Goal: Check status: Check status

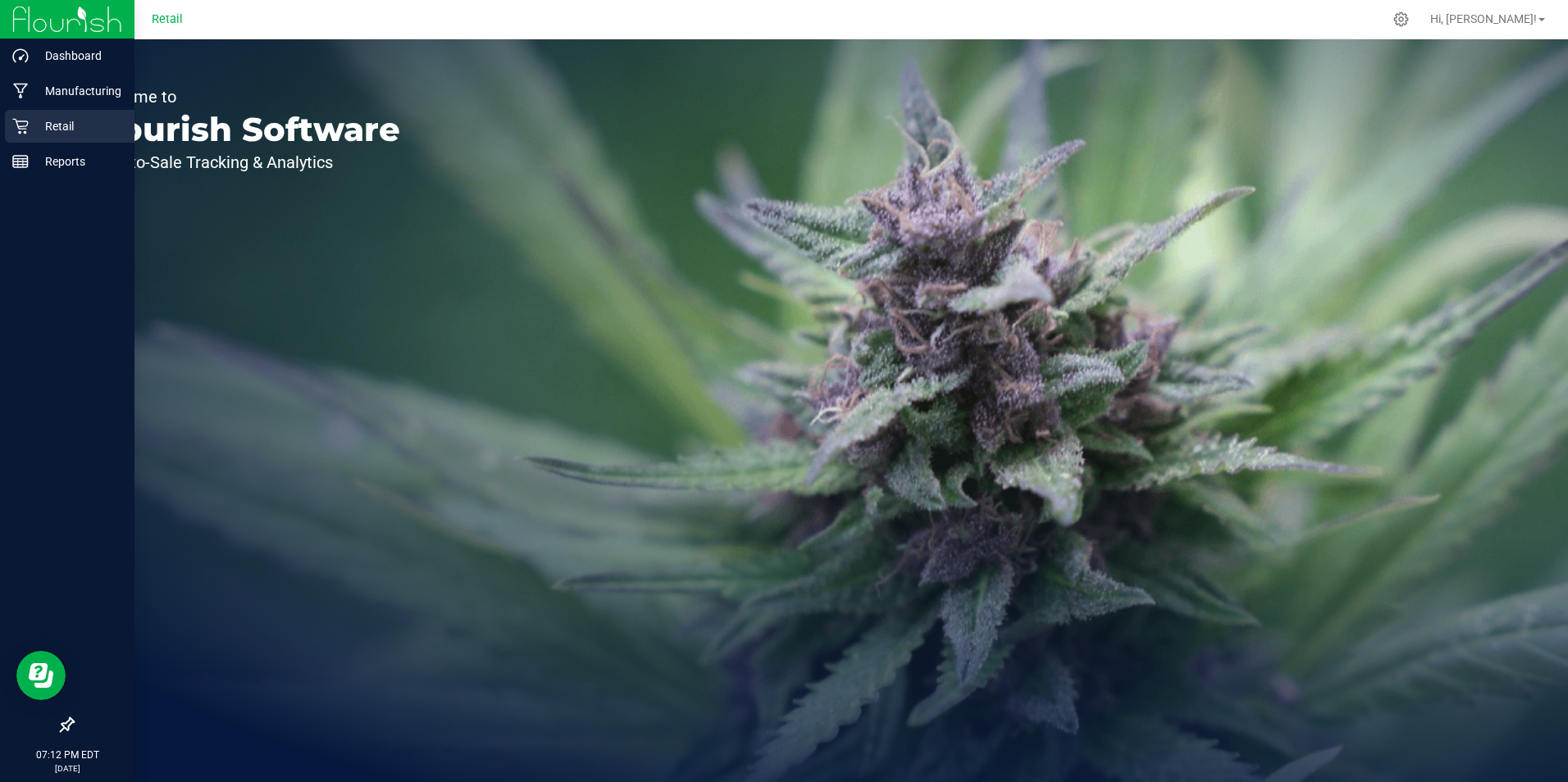
click at [51, 121] on p "Retail" at bounding box center [77, 126] width 98 height 20
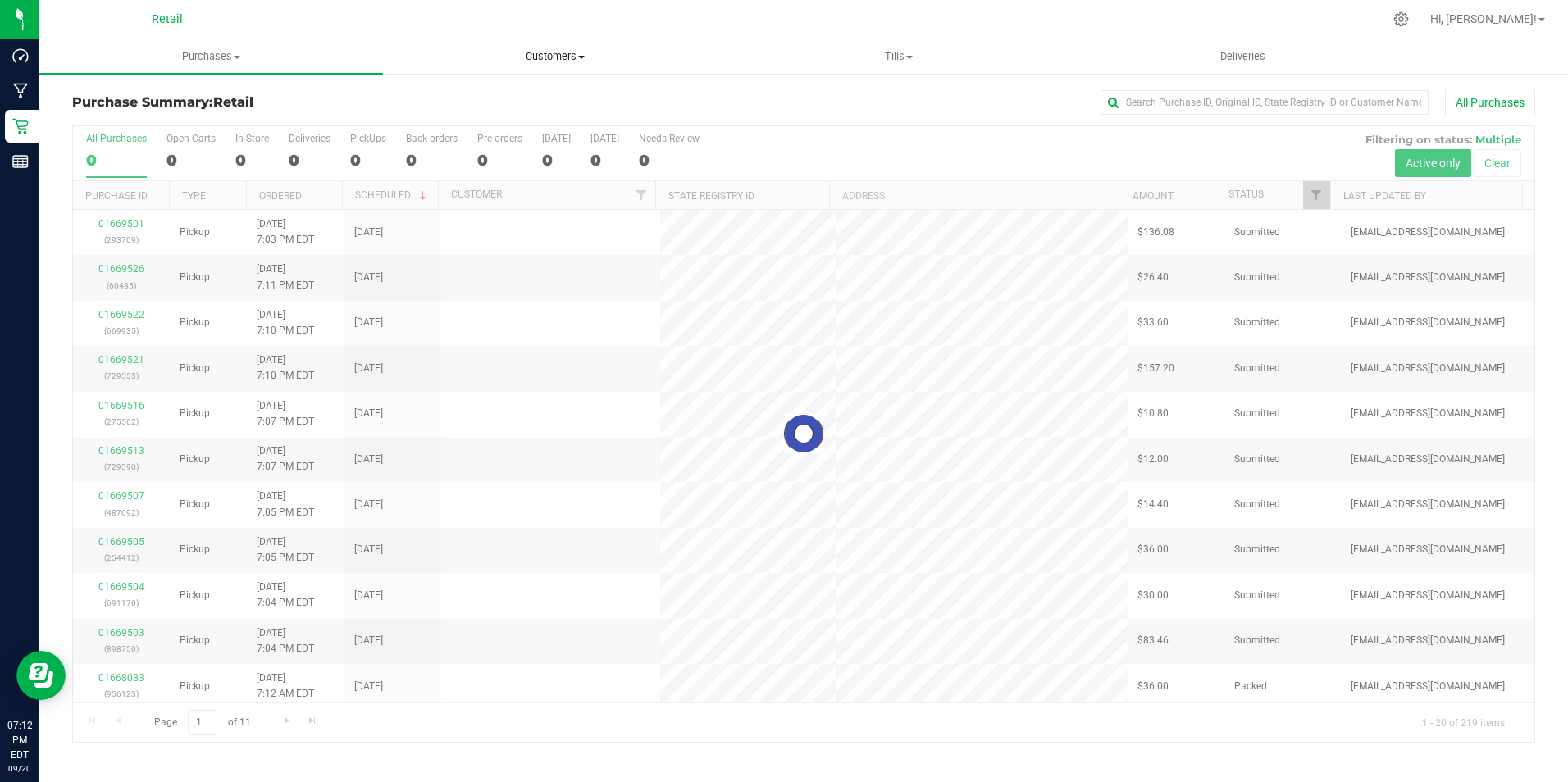
click at [573, 63] on uib-tab-heading "Customers All customers Add a new customer All physicians" at bounding box center [554, 57] width 342 height 33
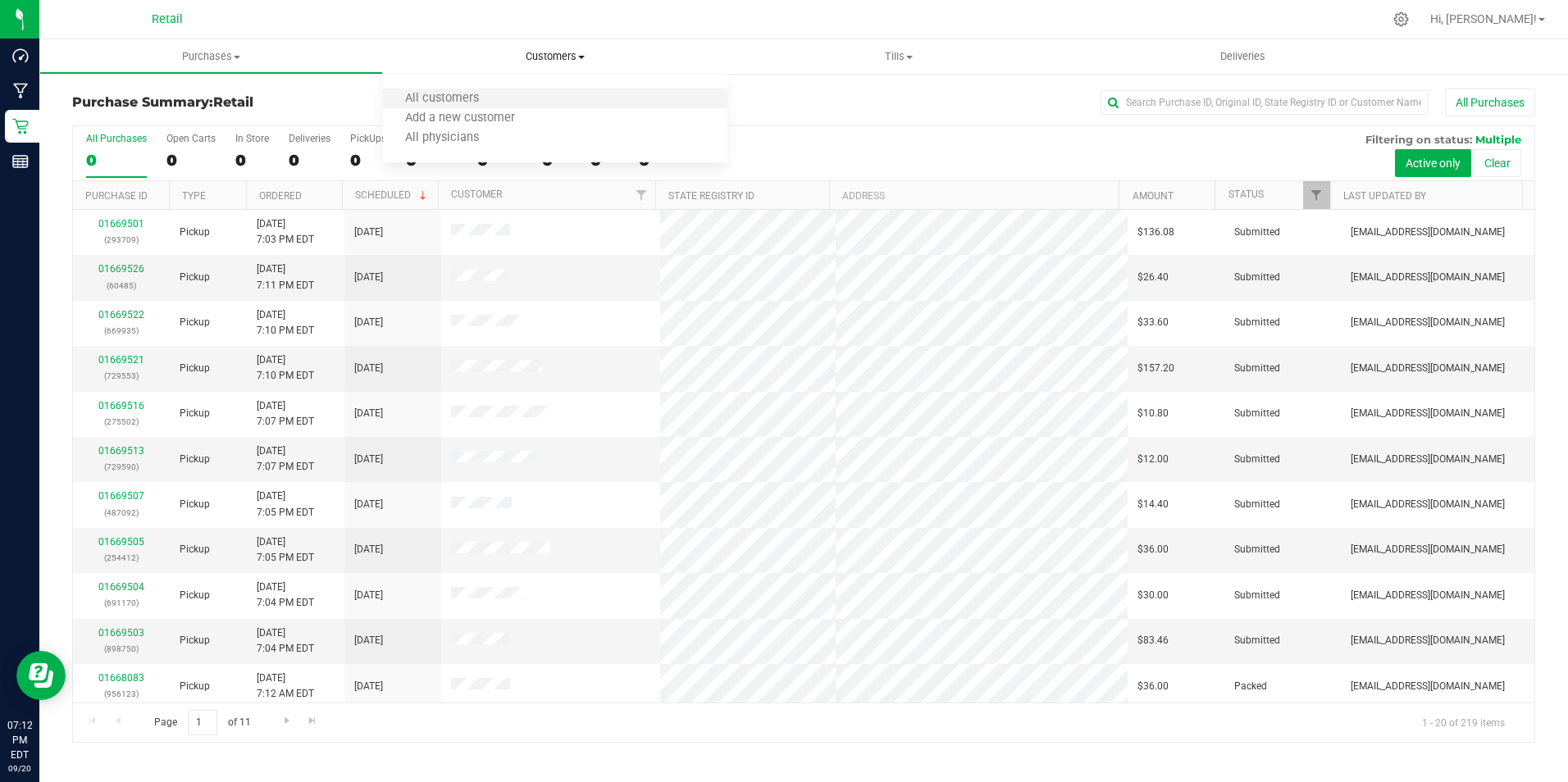
click at [502, 96] on li "All customers" at bounding box center [554, 99] width 344 height 20
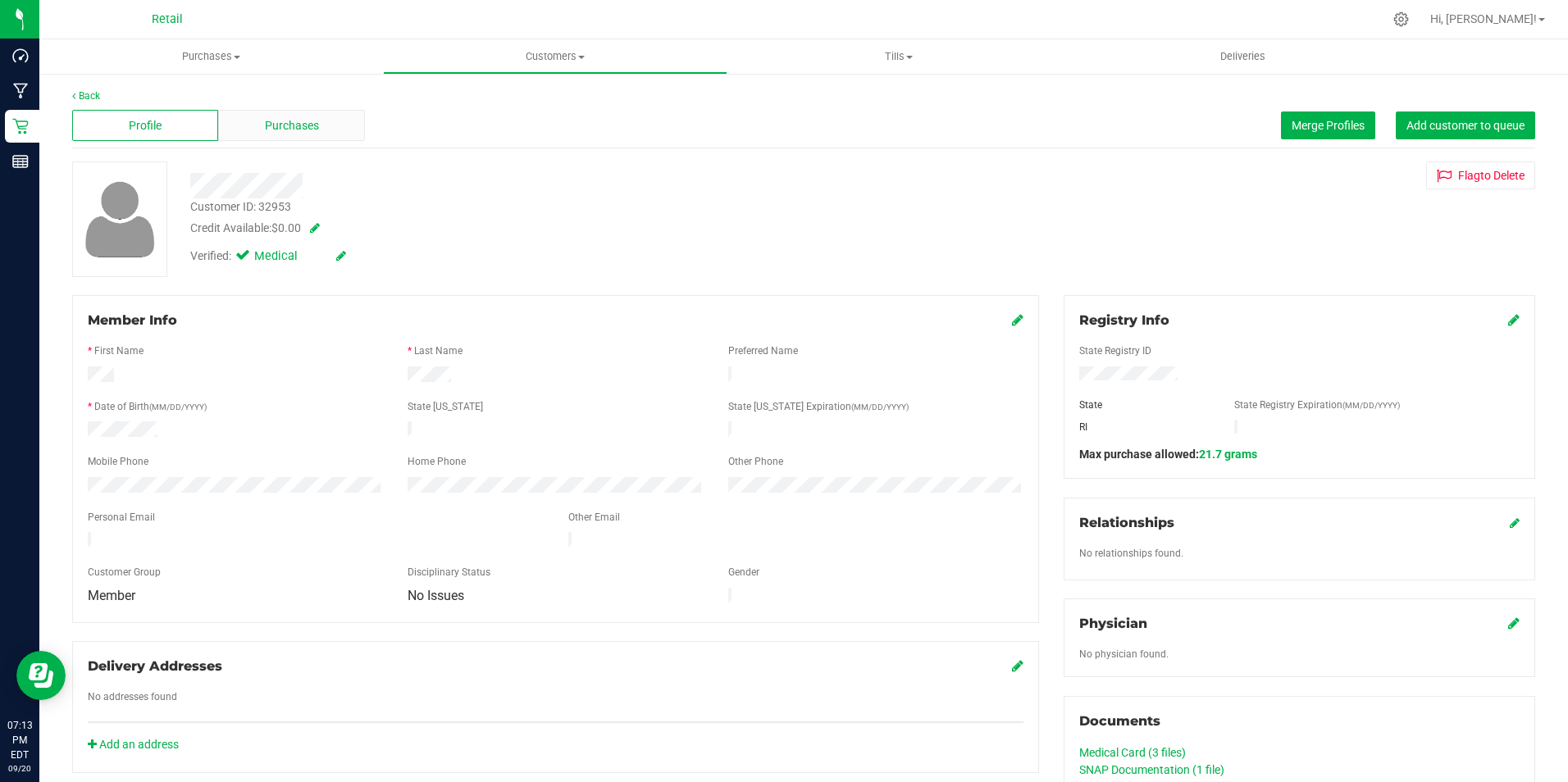
click at [270, 121] on span "Purchases" at bounding box center [291, 126] width 54 height 17
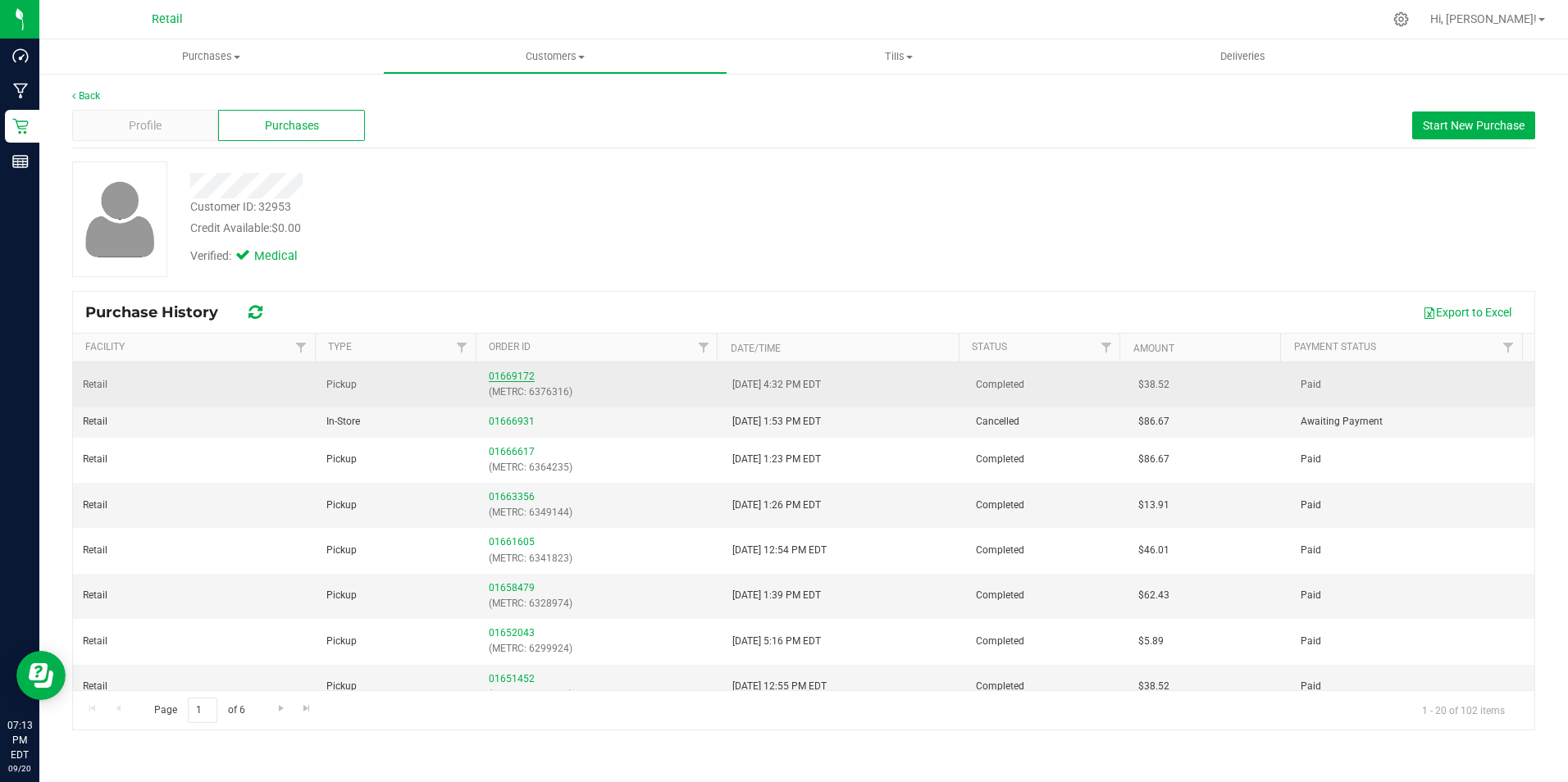
click at [507, 378] on link "01669172" at bounding box center [512, 376] width 46 height 11
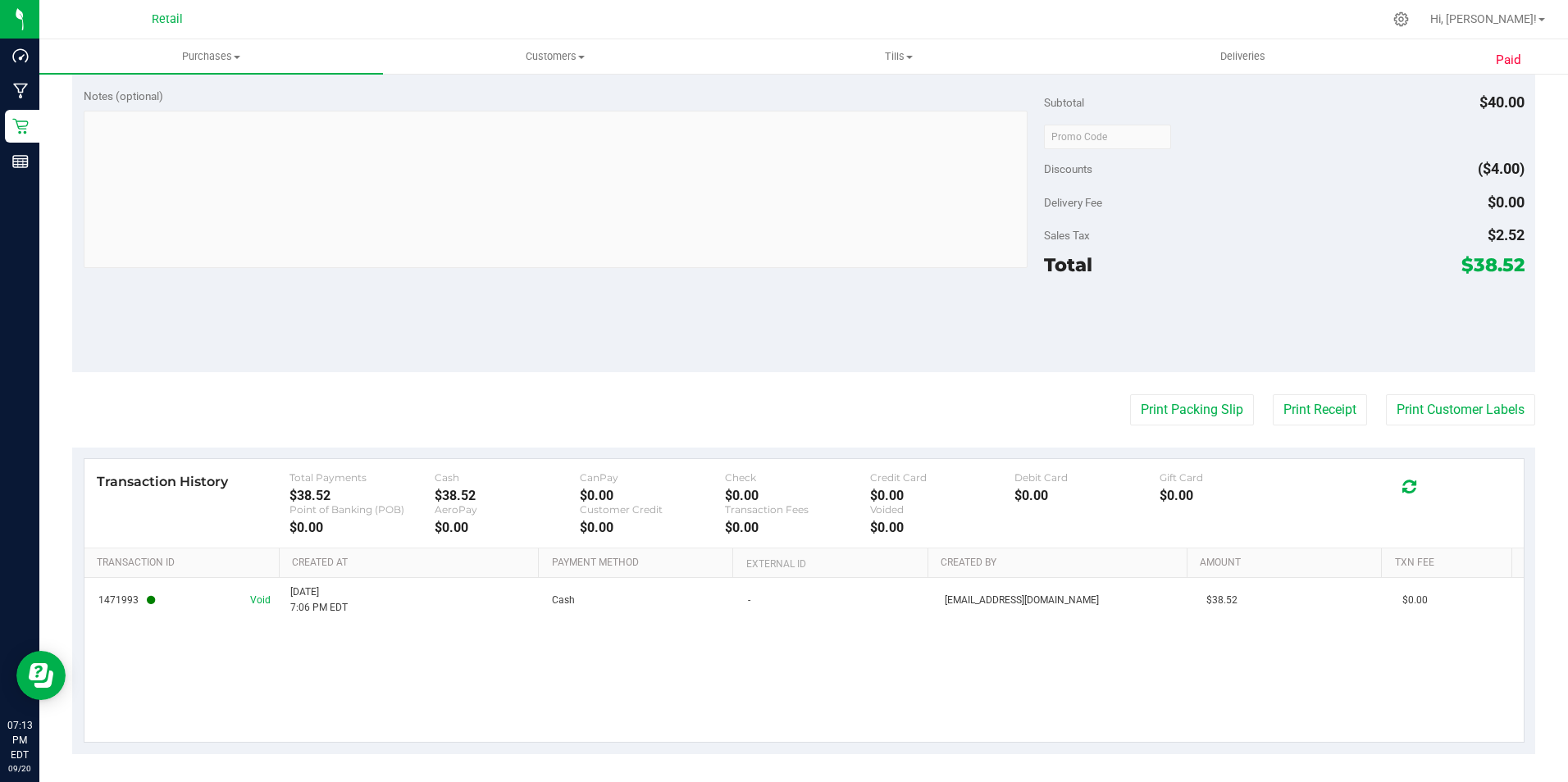
scroll to position [567, 0]
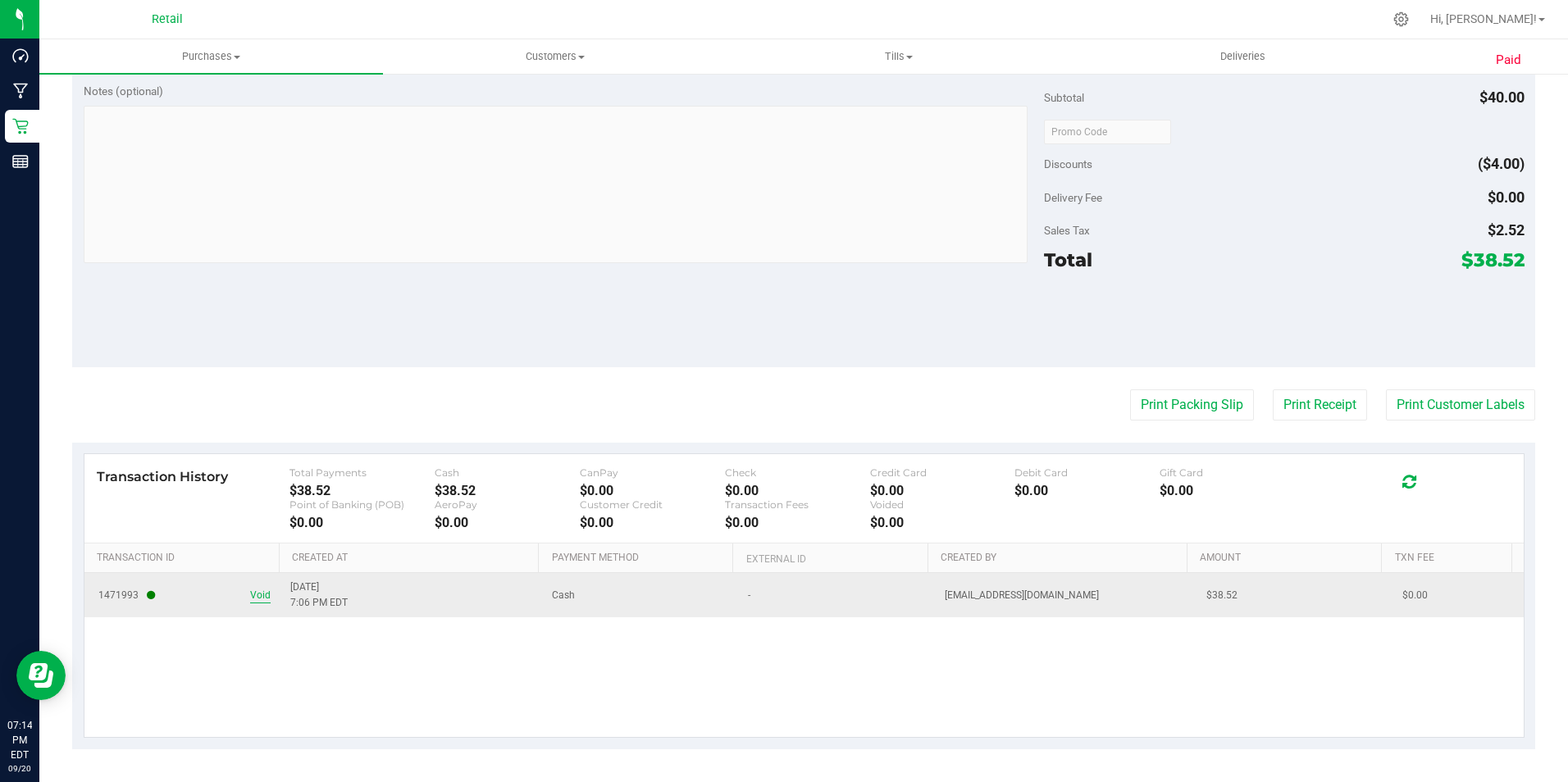
click at [260, 592] on span "Void" at bounding box center [260, 596] width 21 height 16
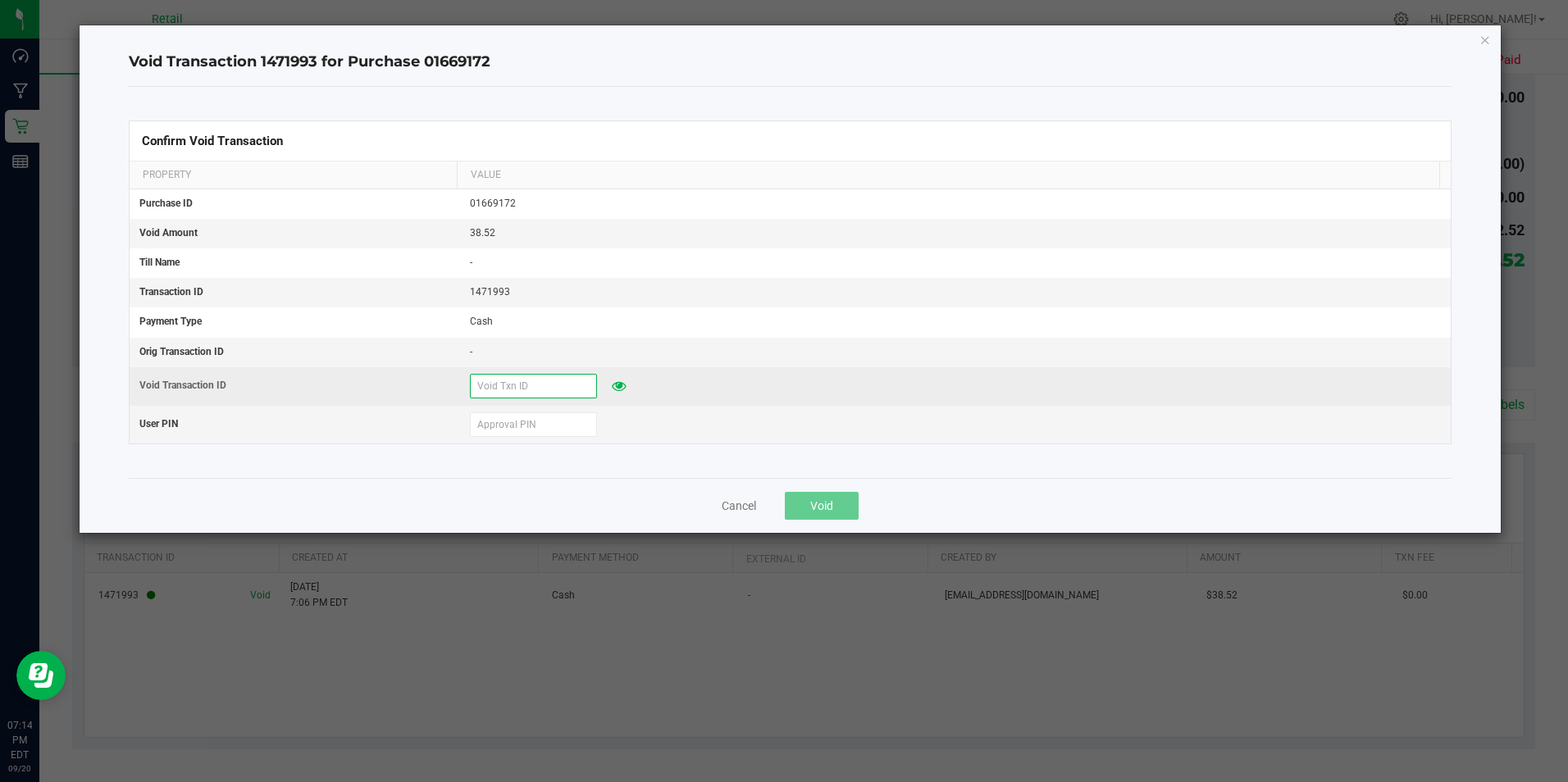
click at [491, 385] on input "text" at bounding box center [533, 386] width 127 height 24
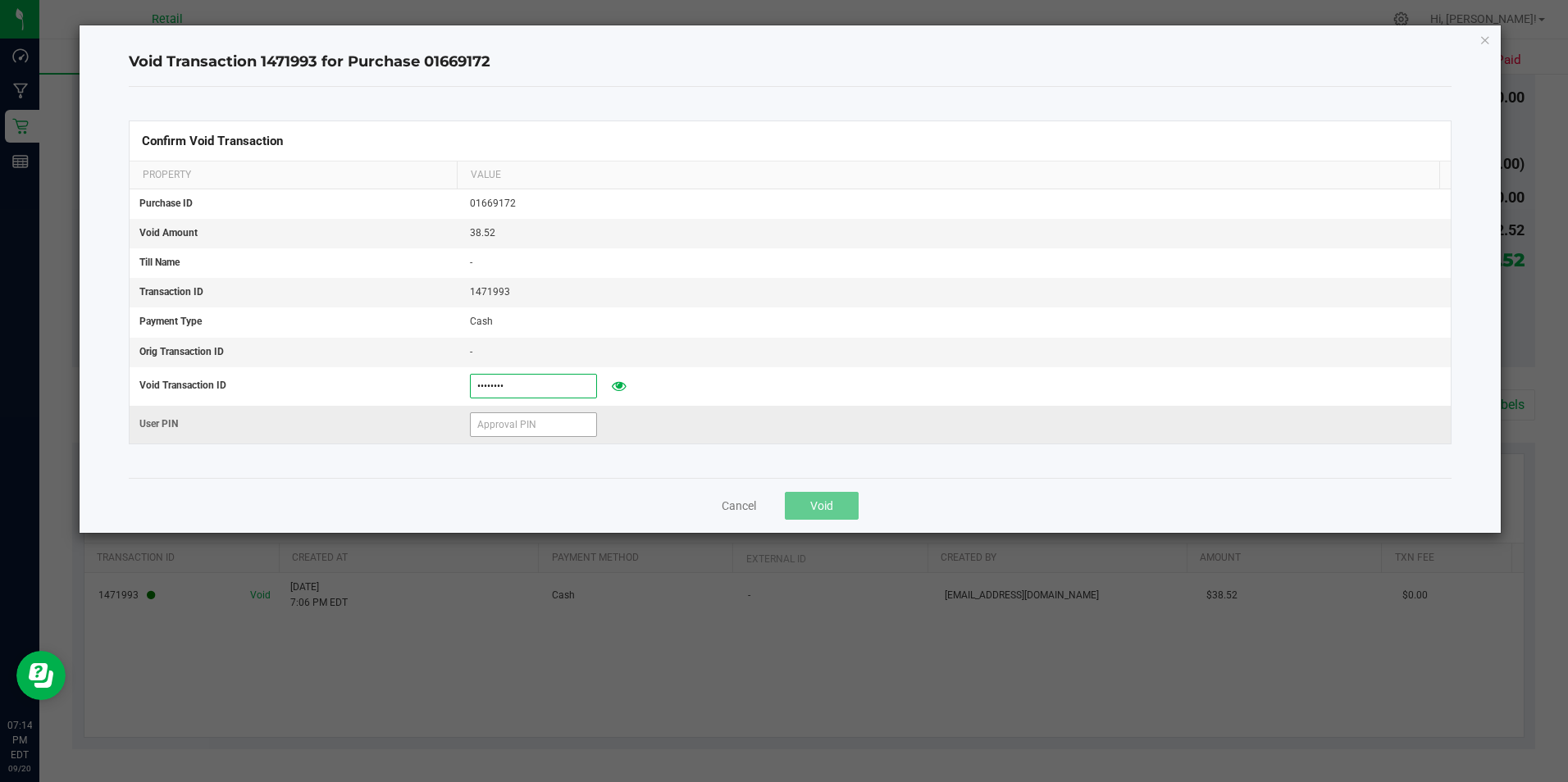
type input "09202025"
click at [497, 424] on input "text" at bounding box center [533, 424] width 127 height 24
type input "6"
type input "401086"
click at [842, 496] on button "Void" at bounding box center [821, 505] width 74 height 28
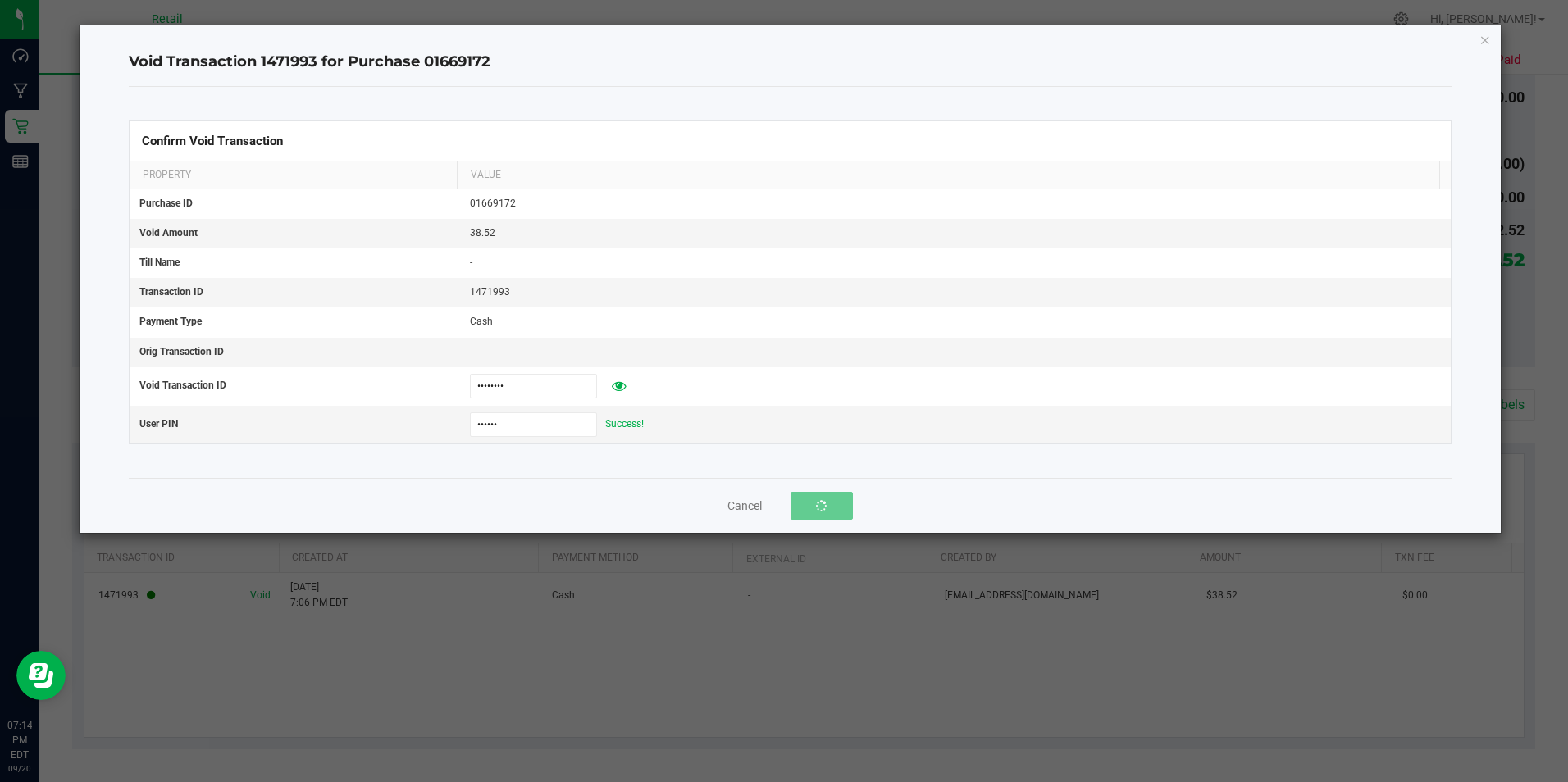
scroll to position [528, 0]
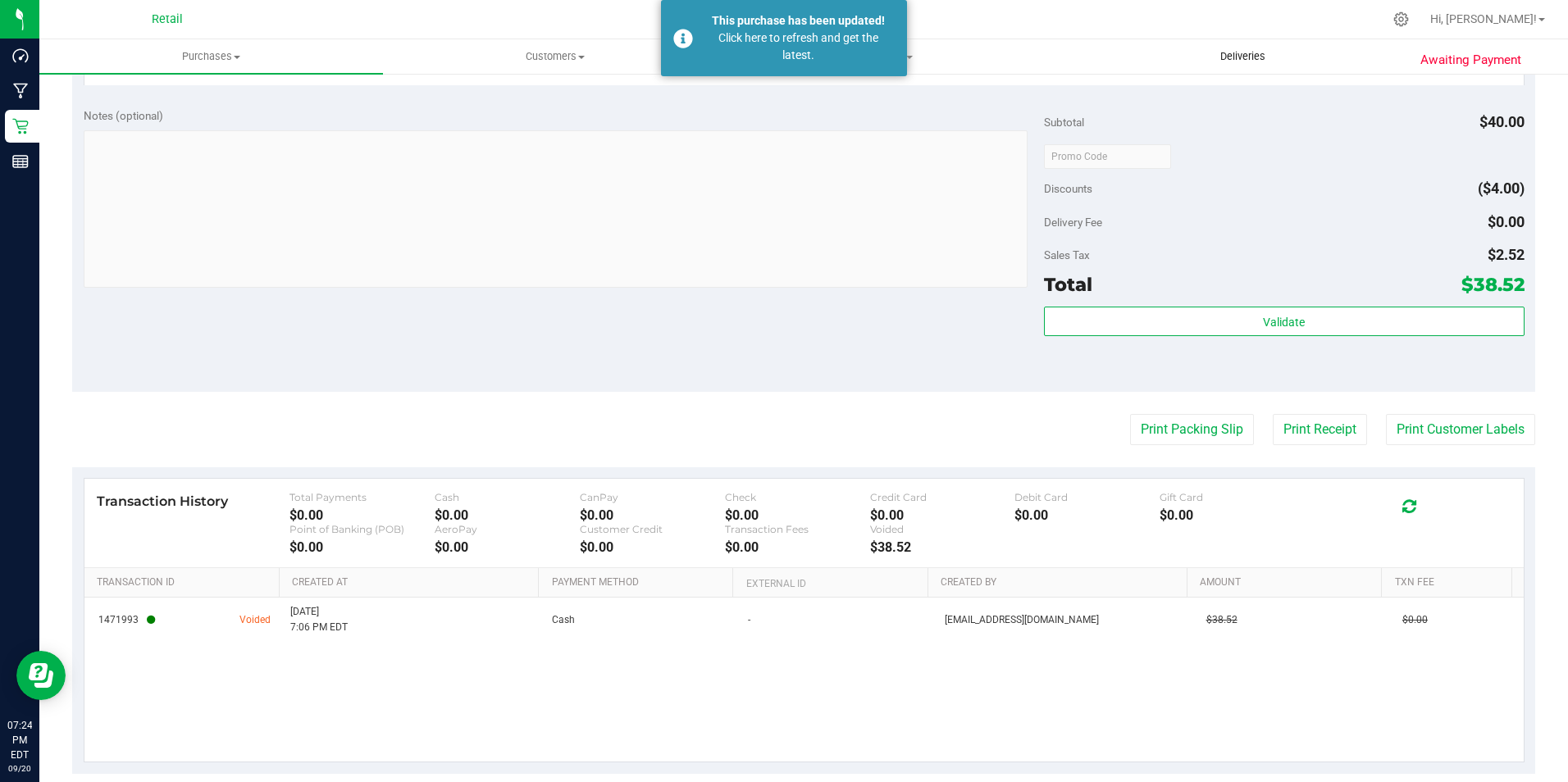
click at [1230, 60] on span "Deliveries" at bounding box center [1243, 57] width 90 height 15
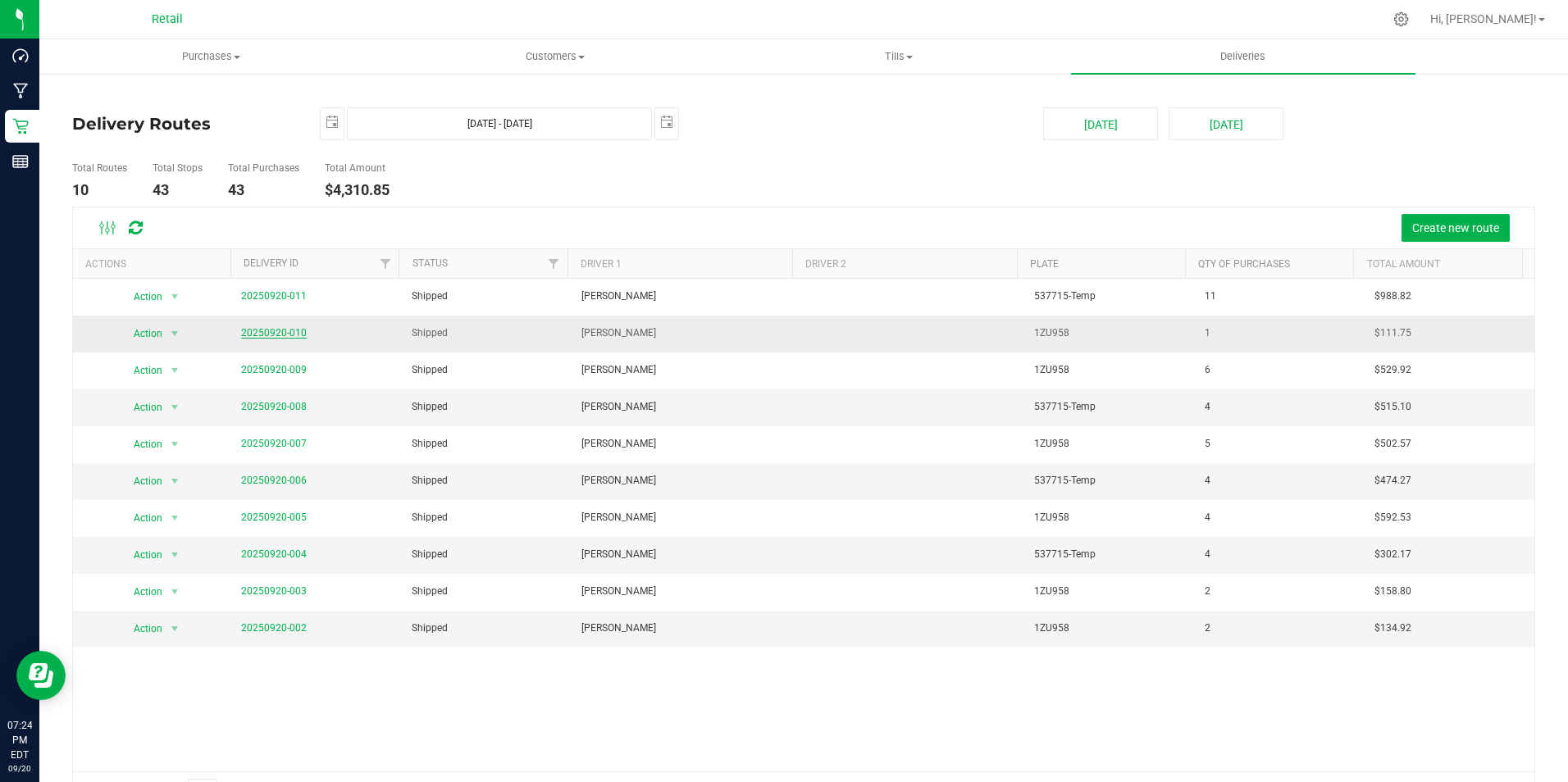
click at [298, 333] on link "20250920-010" at bounding box center [273, 332] width 65 height 11
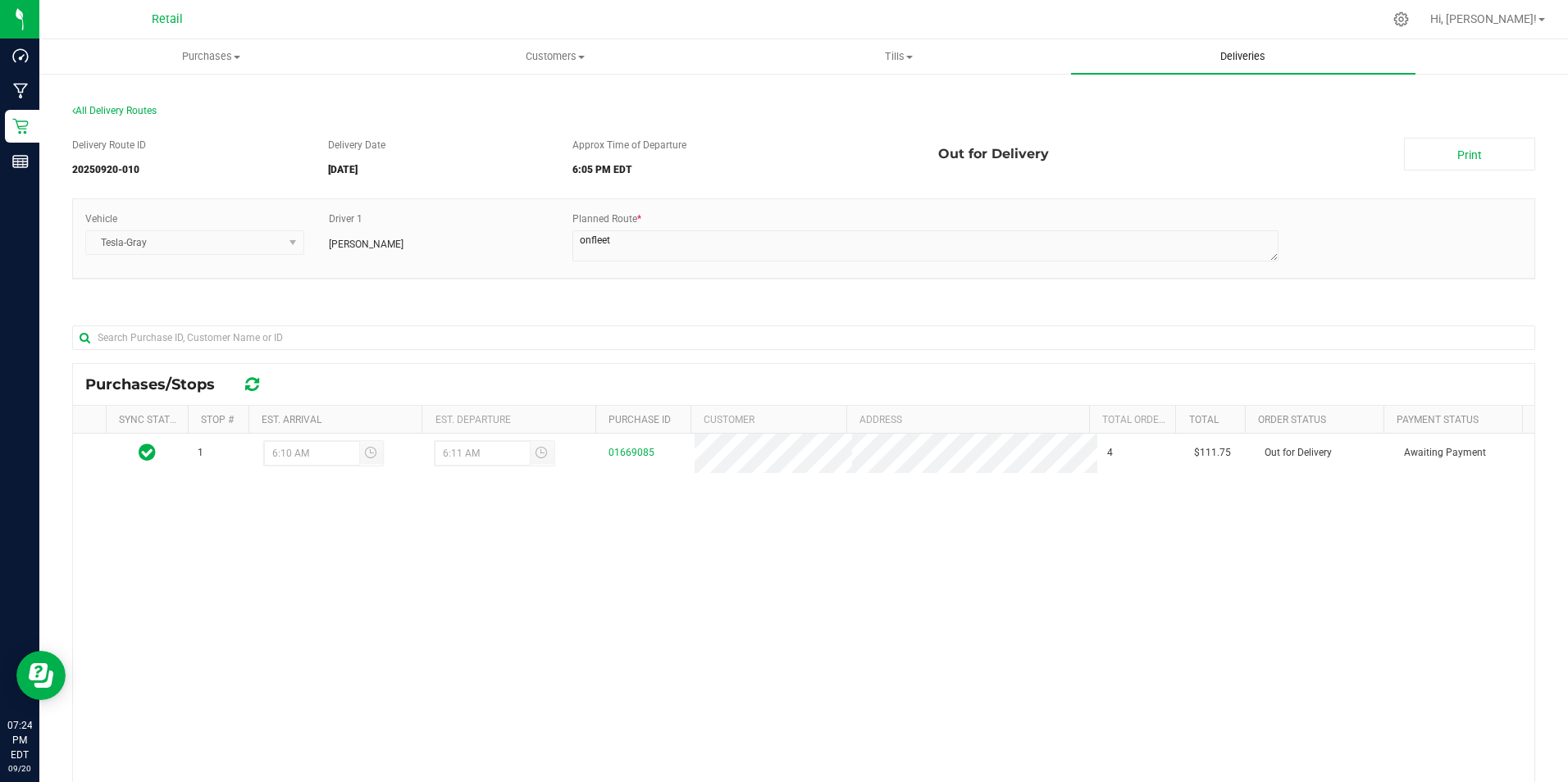
click at [1222, 61] on span "Deliveries" at bounding box center [1243, 57] width 90 height 15
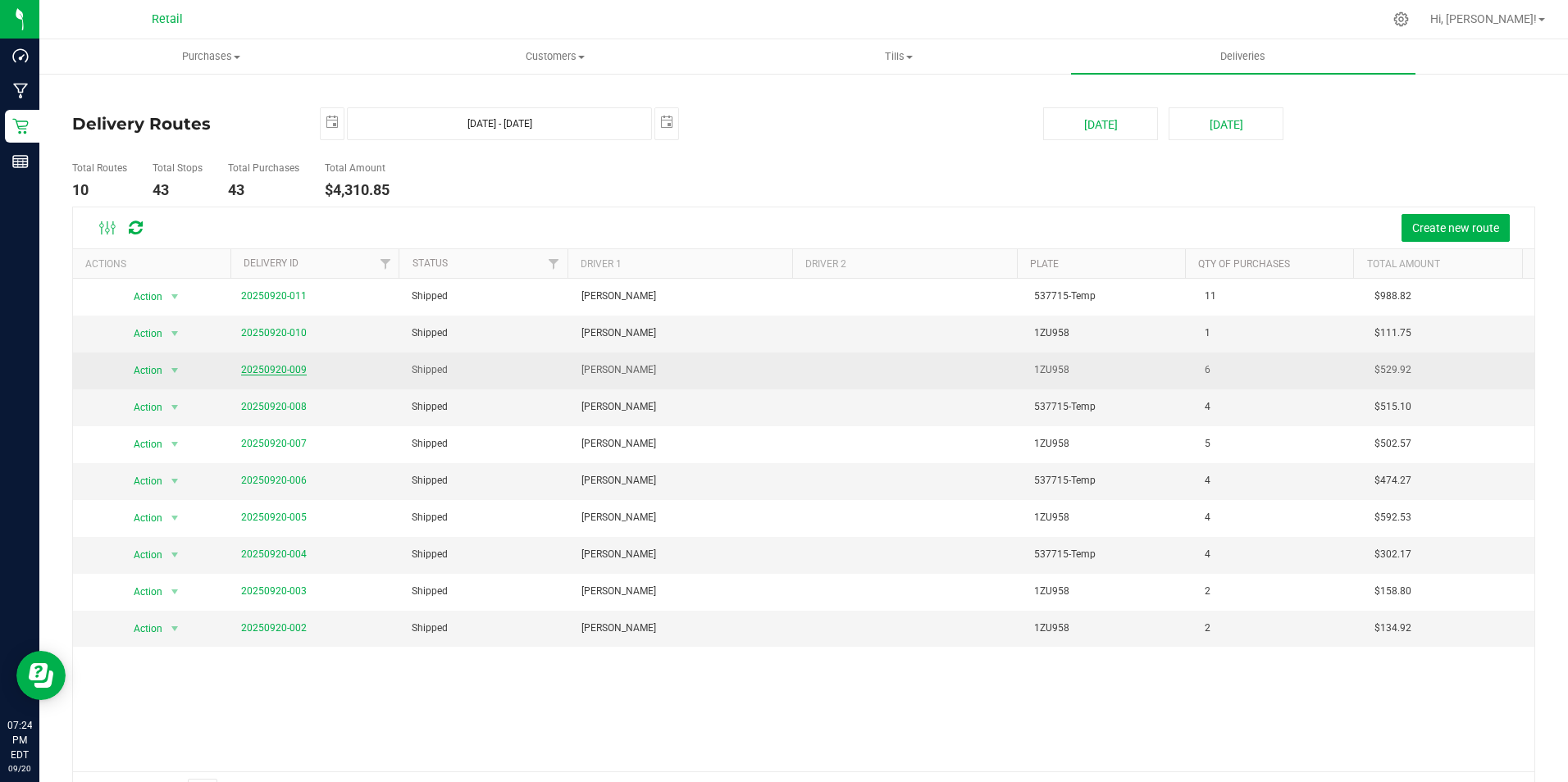
click at [285, 373] on link "20250920-009" at bounding box center [273, 369] width 65 height 11
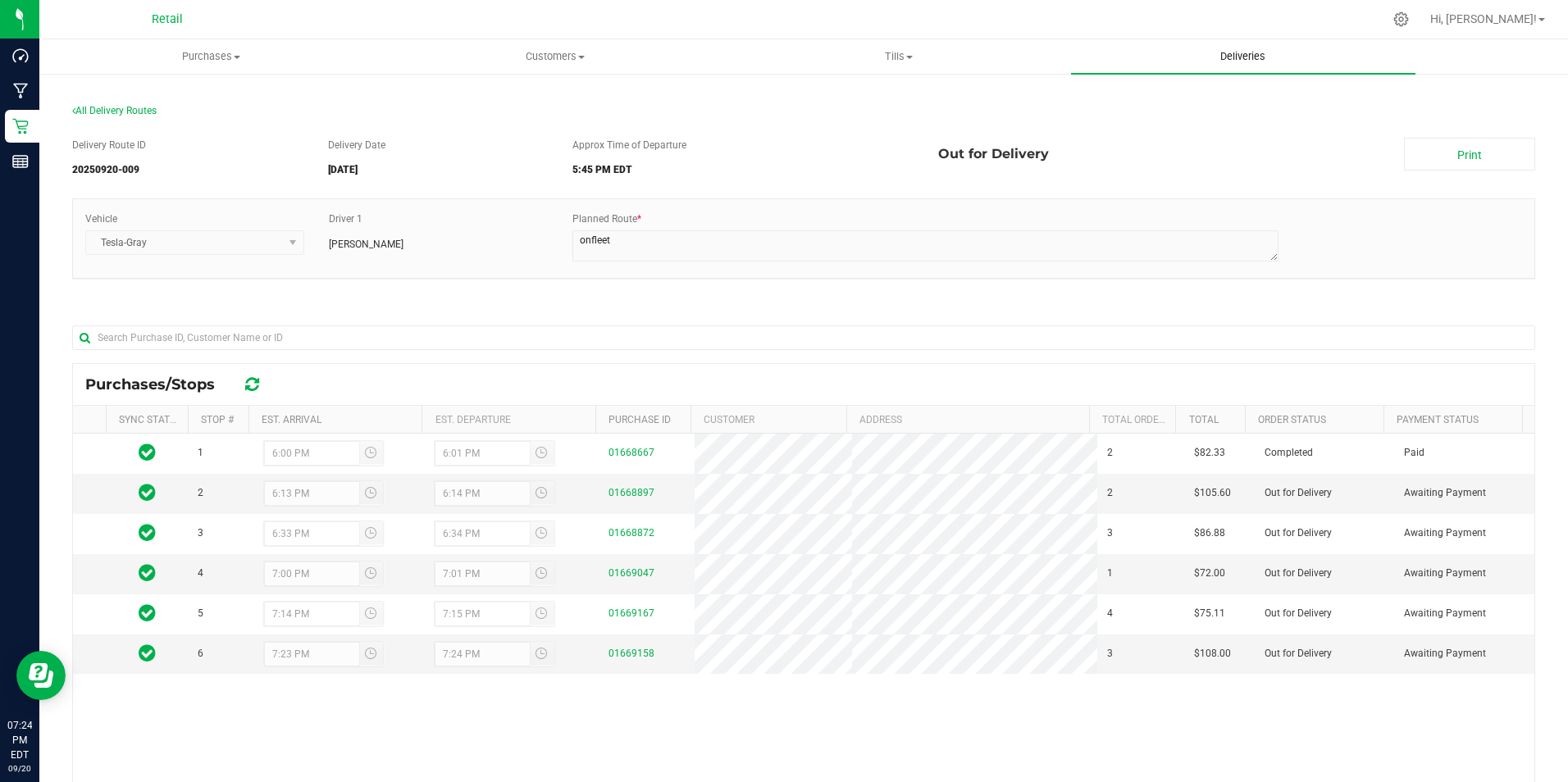
click at [1223, 63] on uib-tab-heading "Deliveries" at bounding box center [1243, 57] width 344 height 35
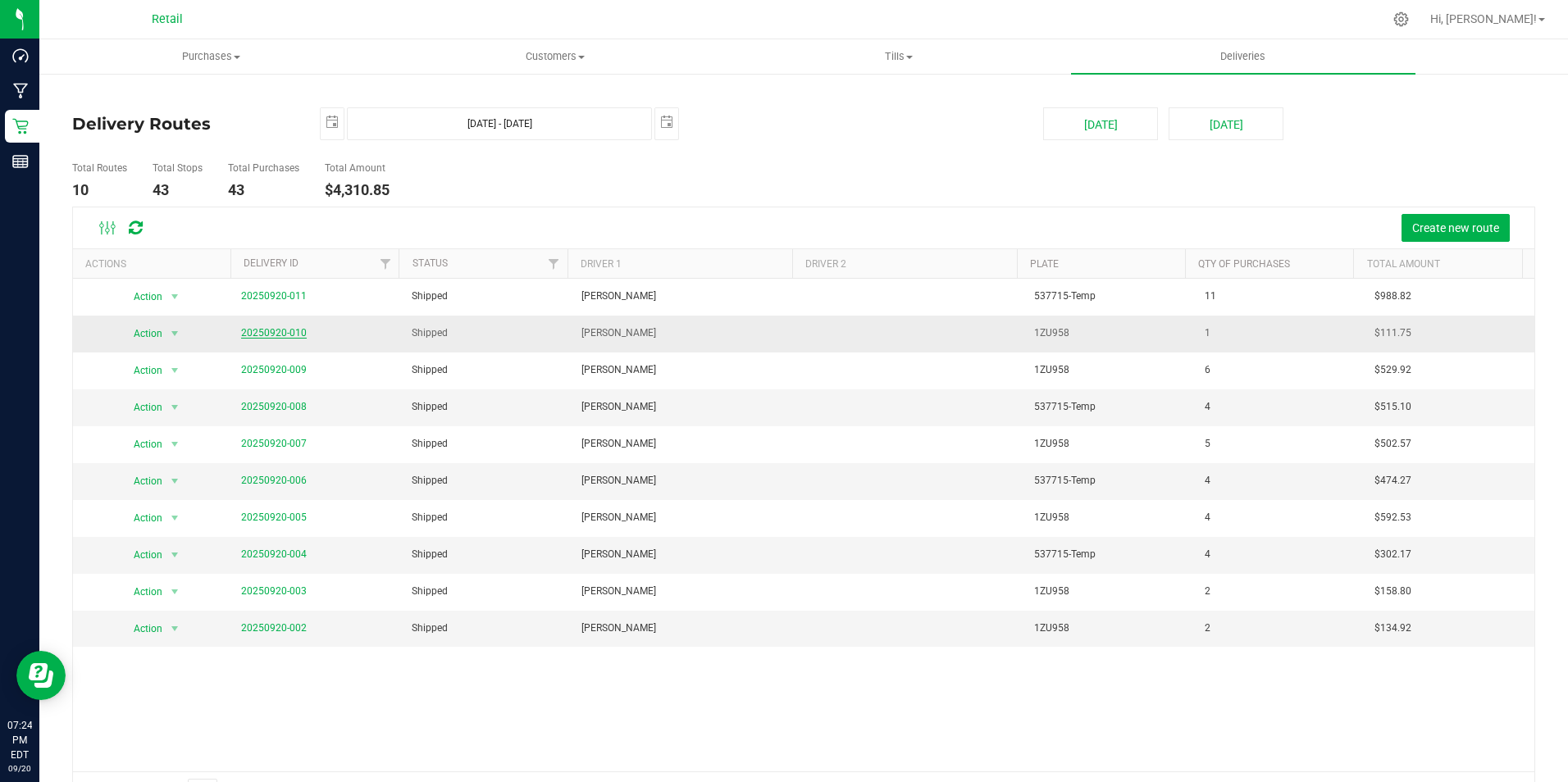
click at [283, 331] on link "20250920-010" at bounding box center [273, 332] width 65 height 11
